Goal: Task Accomplishment & Management: Manage account settings

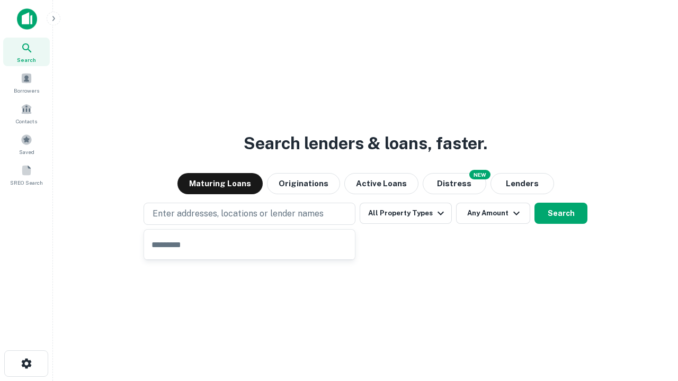
type input "**********"
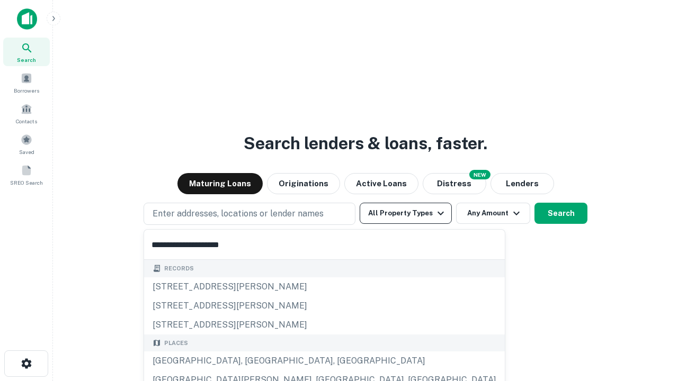
click at [405, 213] on button "All Property Types" at bounding box center [405, 213] width 92 height 21
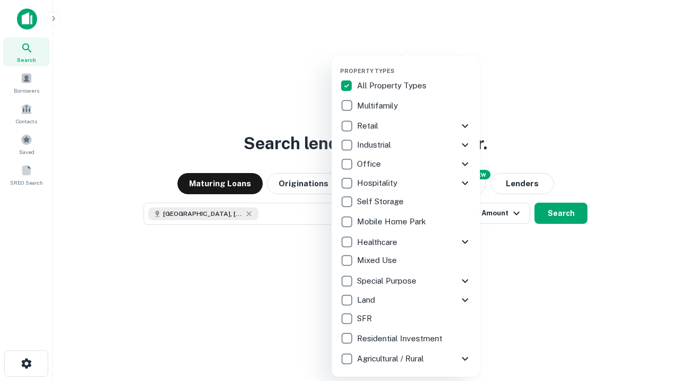
click at [414, 64] on button "button" at bounding box center [414, 64] width 148 height 1
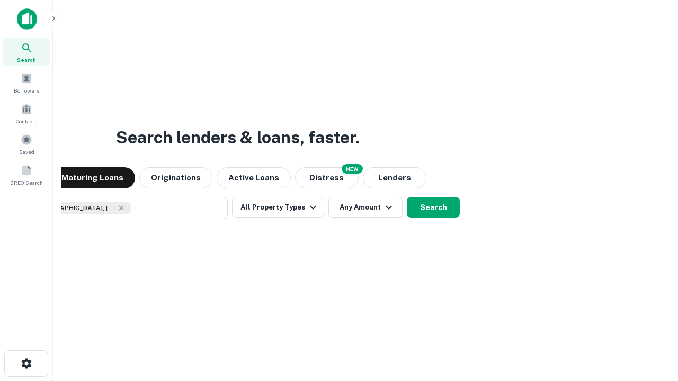
scroll to position [17, 0]
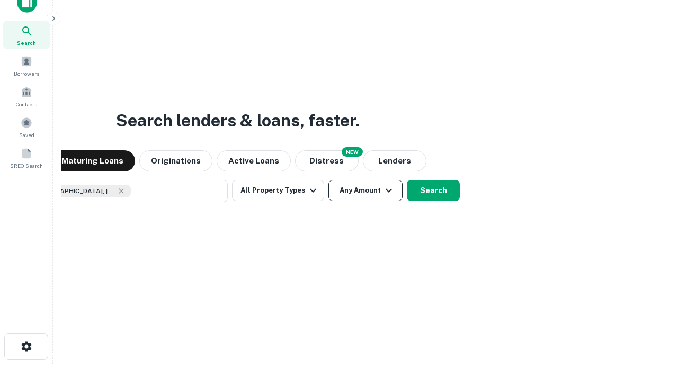
click at [328, 180] on button "Any Amount" at bounding box center [365, 190] width 74 height 21
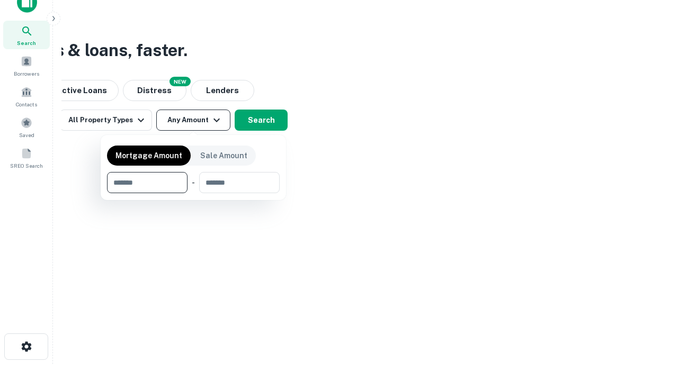
type input "*******"
click at [193, 193] on button "button" at bounding box center [193, 193] width 173 height 1
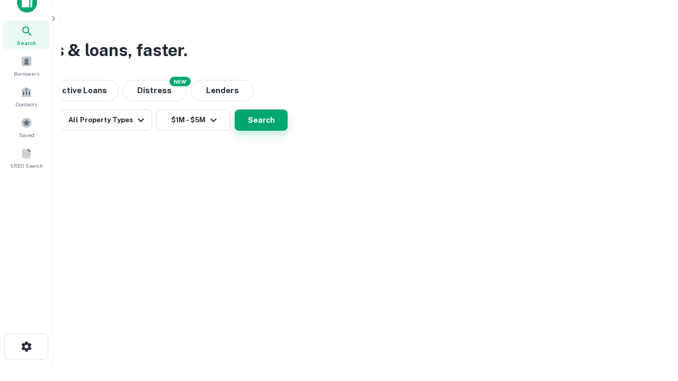
click at [287, 131] on button "Search" at bounding box center [261, 120] width 53 height 21
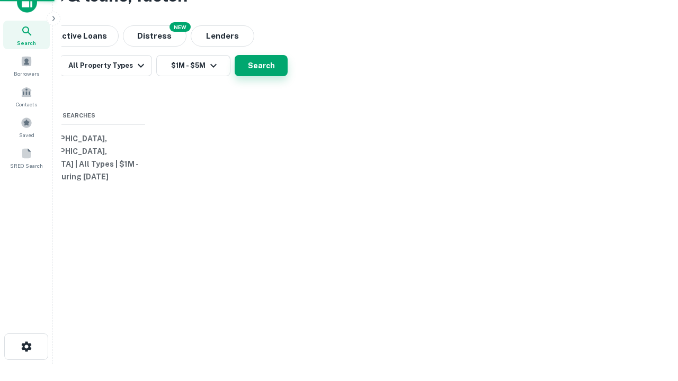
scroll to position [0, 195]
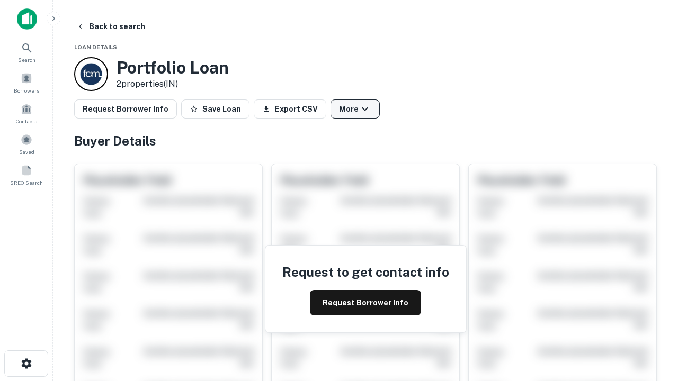
click at [355, 109] on button "More" at bounding box center [354, 109] width 49 height 19
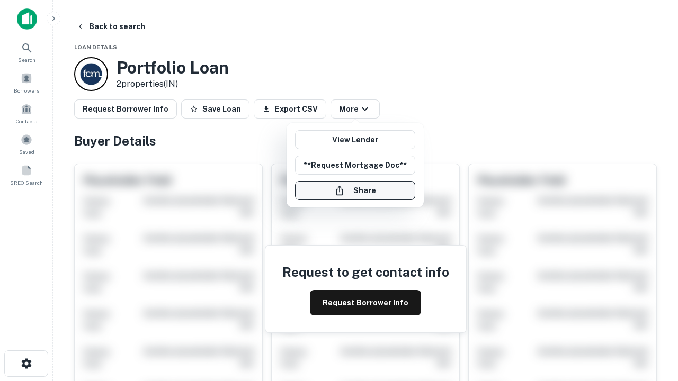
click at [355, 191] on button "Share" at bounding box center [355, 190] width 120 height 19
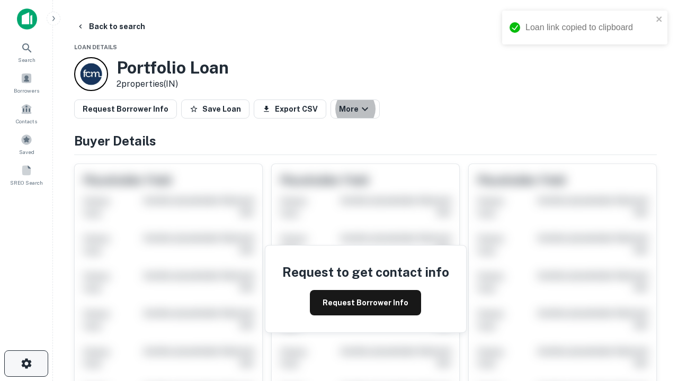
click at [26, 364] on icon "button" at bounding box center [26, 363] width 13 height 13
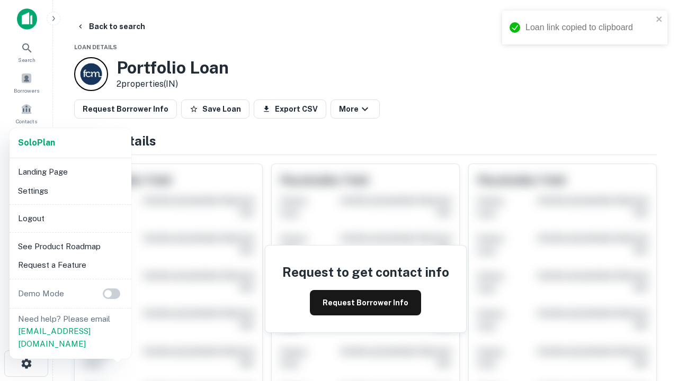
click at [70, 218] on li "Logout" at bounding box center [70, 218] width 113 height 19
